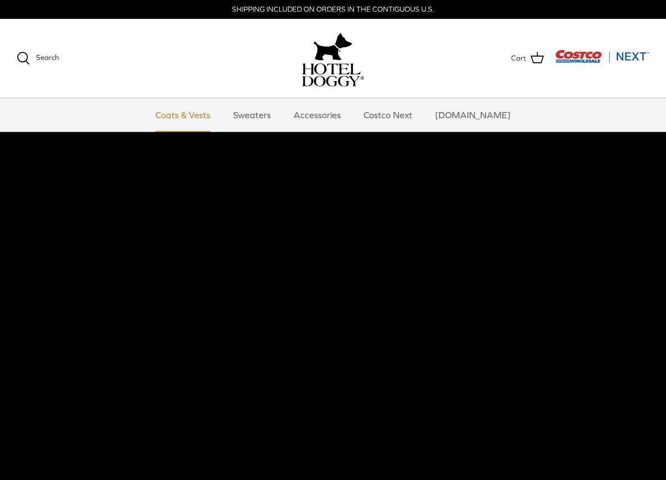
click at [205, 114] on link "Coats & Vests" at bounding box center [182, 114] width 75 height 33
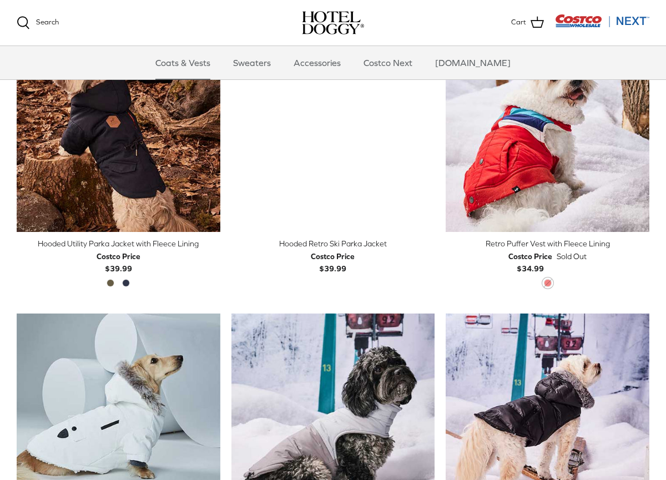
scroll to position [530, 0]
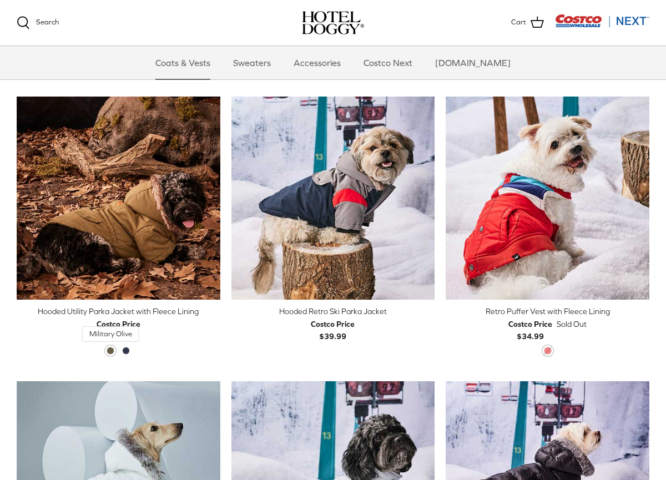
click at [110, 348] on span "Military Olive" at bounding box center [110, 351] width 8 height 8
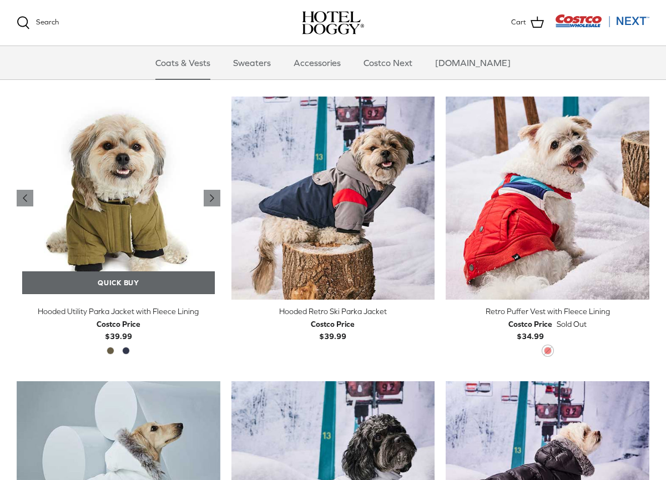
click at [119, 280] on link "Quick buy" at bounding box center [118, 282] width 192 height 23
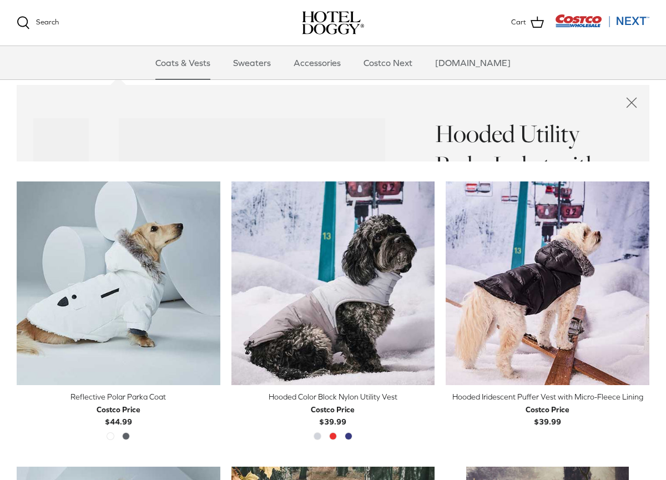
scroll to position [832, 0]
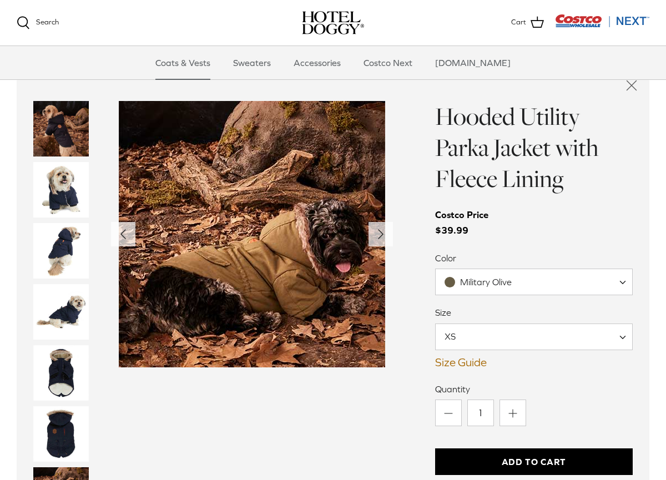
click at [496, 333] on span "XS" at bounding box center [533, 336] width 197 height 27
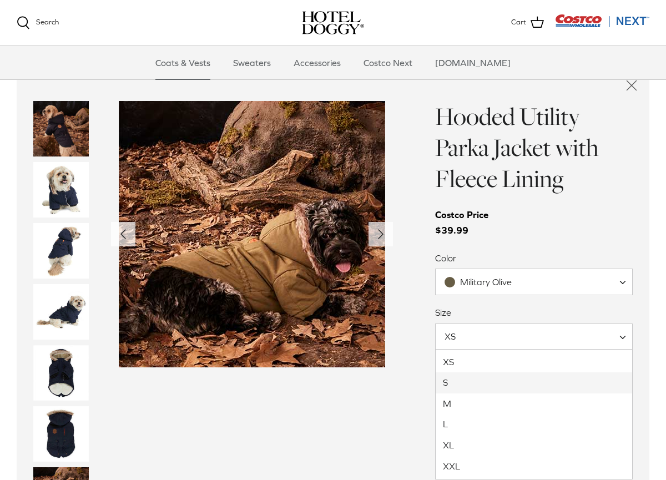
click at [379, 420] on div "Left Right" at bounding box center [212, 467] width 359 height 732
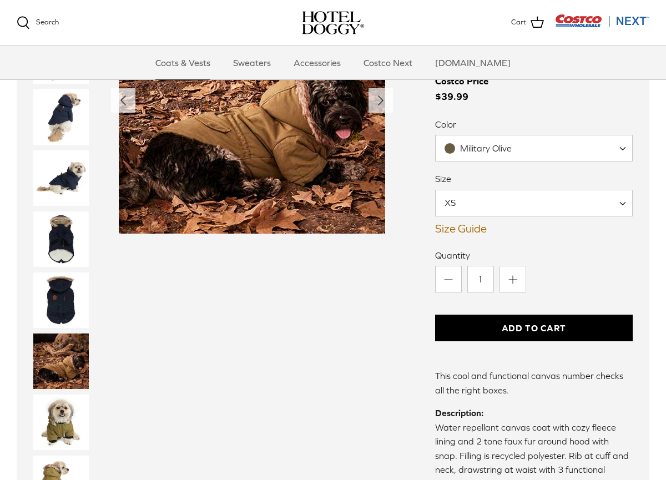
scroll to position [967, 0]
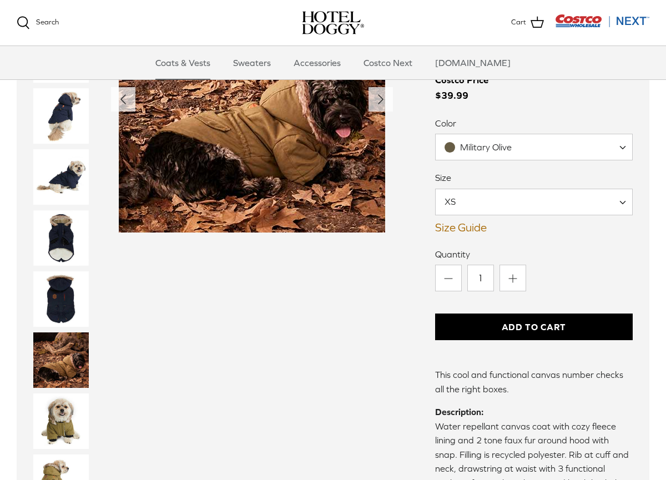
click at [476, 223] on link "Size Guide" at bounding box center [533, 227] width 197 height 13
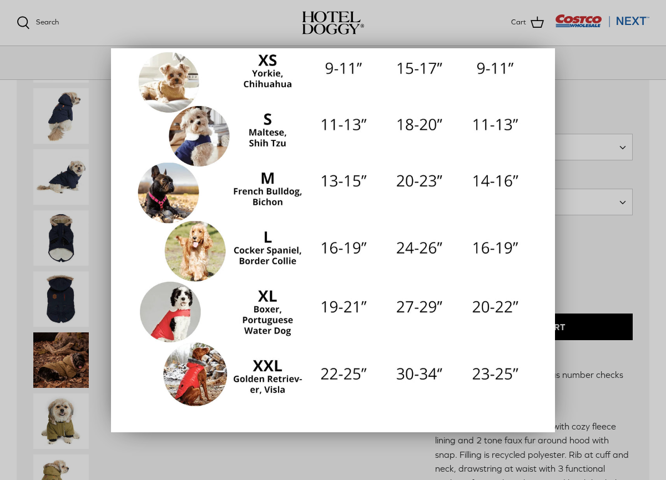
scroll to position [177, 0]
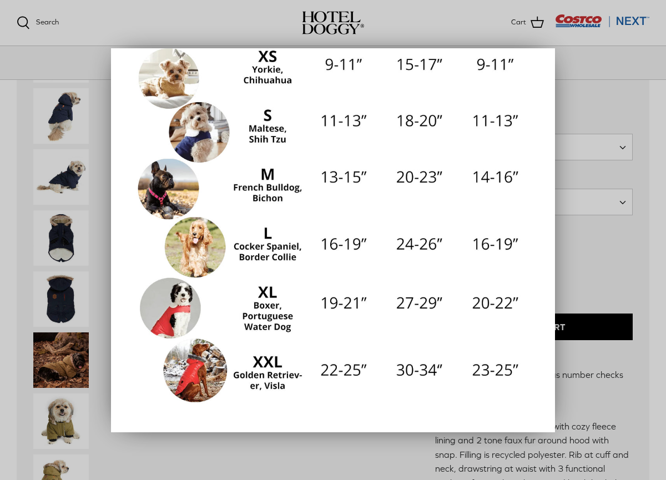
click at [592, 231] on div at bounding box center [333, 240] width 666 height 480
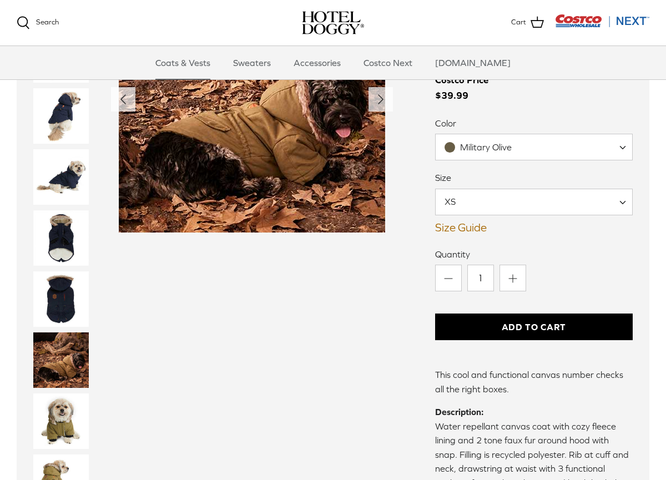
click at [529, 208] on span "XS" at bounding box center [533, 202] width 197 height 27
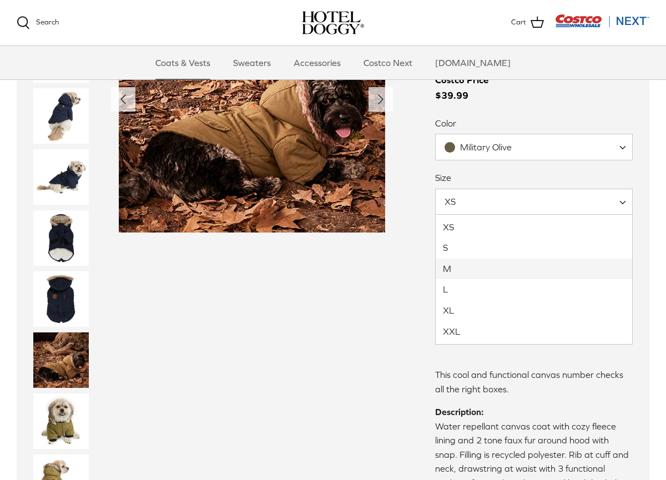
select select "M"
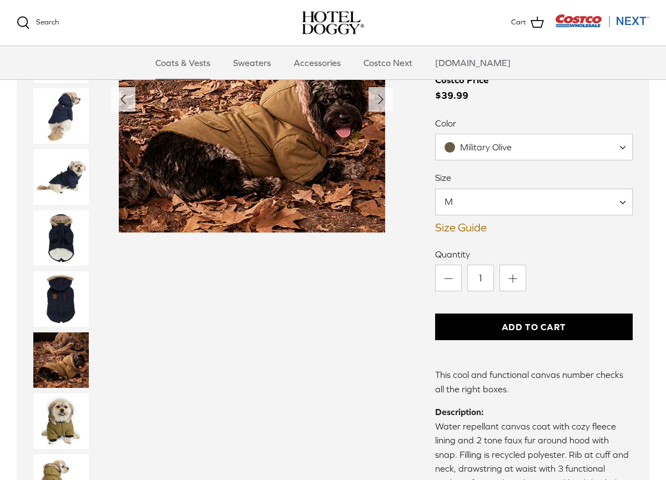
click at [513, 330] on button "Add to Cart" at bounding box center [533, 326] width 197 height 27
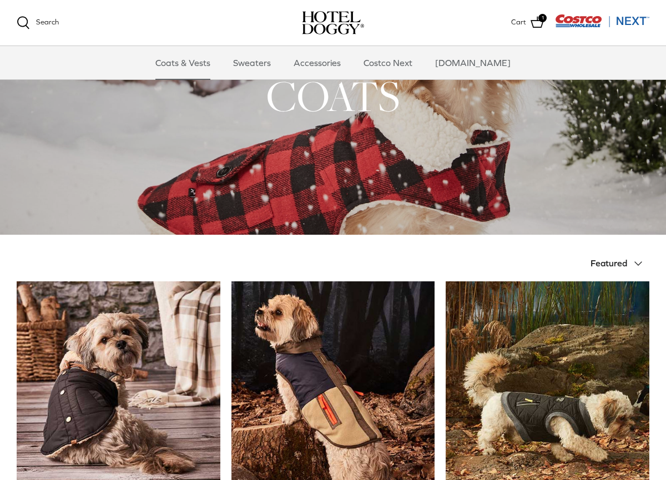
scroll to position [0, 0]
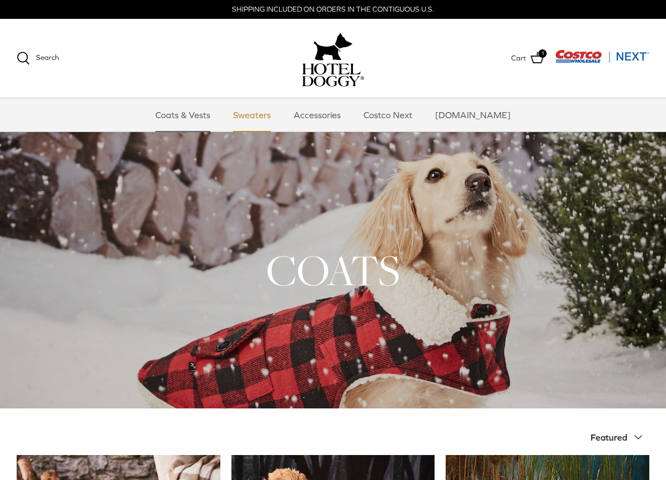
click at [256, 113] on link "Sweaters" at bounding box center [252, 114] width 58 height 33
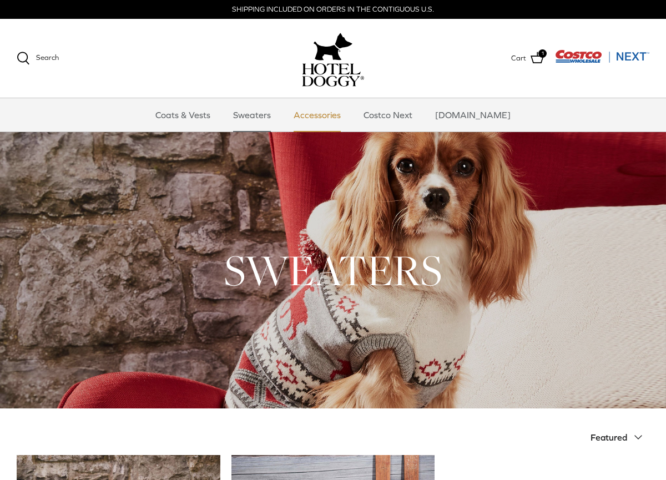
click at [332, 125] on link "Accessories" at bounding box center [316, 114] width 67 height 33
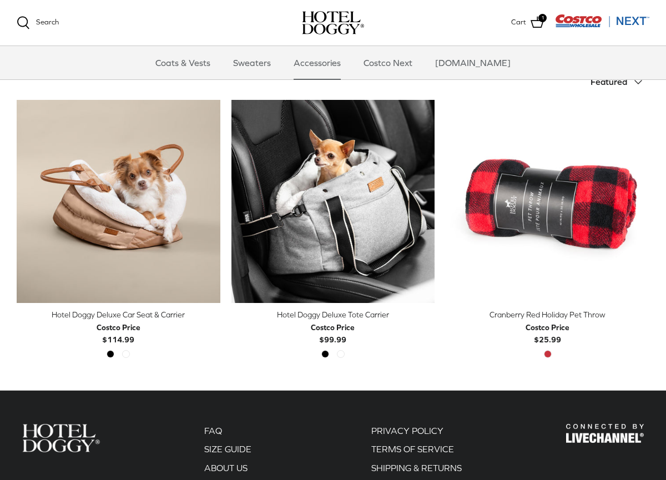
scroll to position [242, 0]
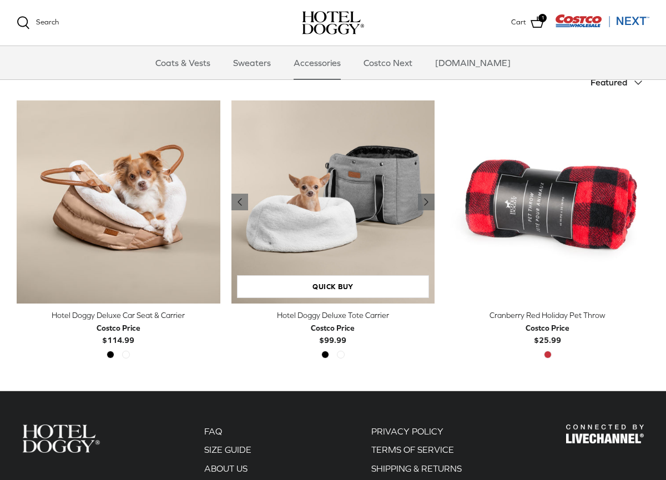
click at [365, 152] on img "Hotel Doggy Deluxe Tote Carrier" at bounding box center [333, 202] width 204 height 204
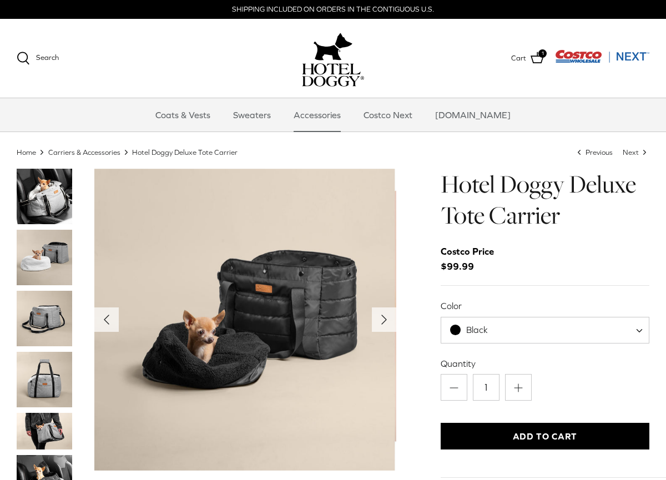
click at [349, 59] on img at bounding box center [332, 46] width 39 height 33
